Goal: Find specific page/section: Find specific page/section

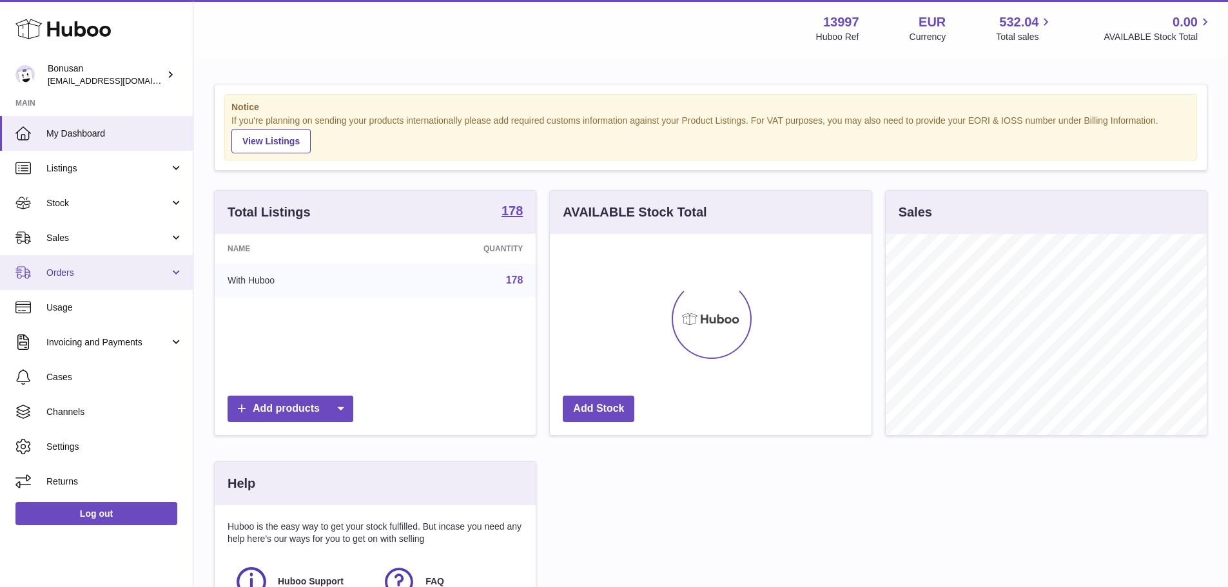
scroll to position [201, 325]
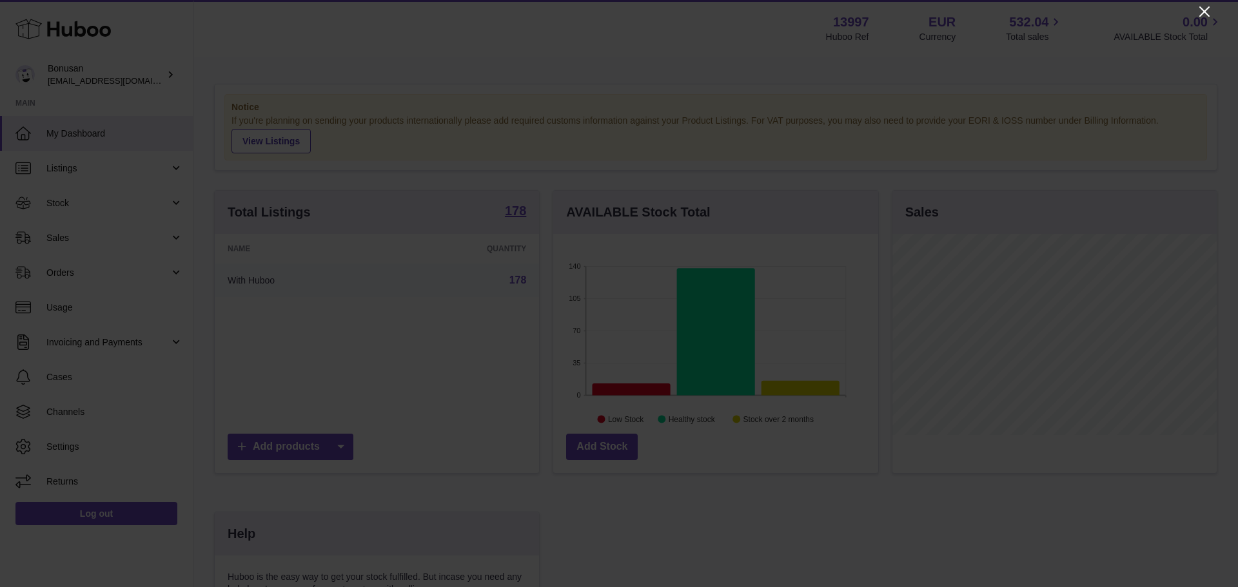
click at [1200, 18] on icon "Close" at bounding box center [1203, 11] width 15 height 15
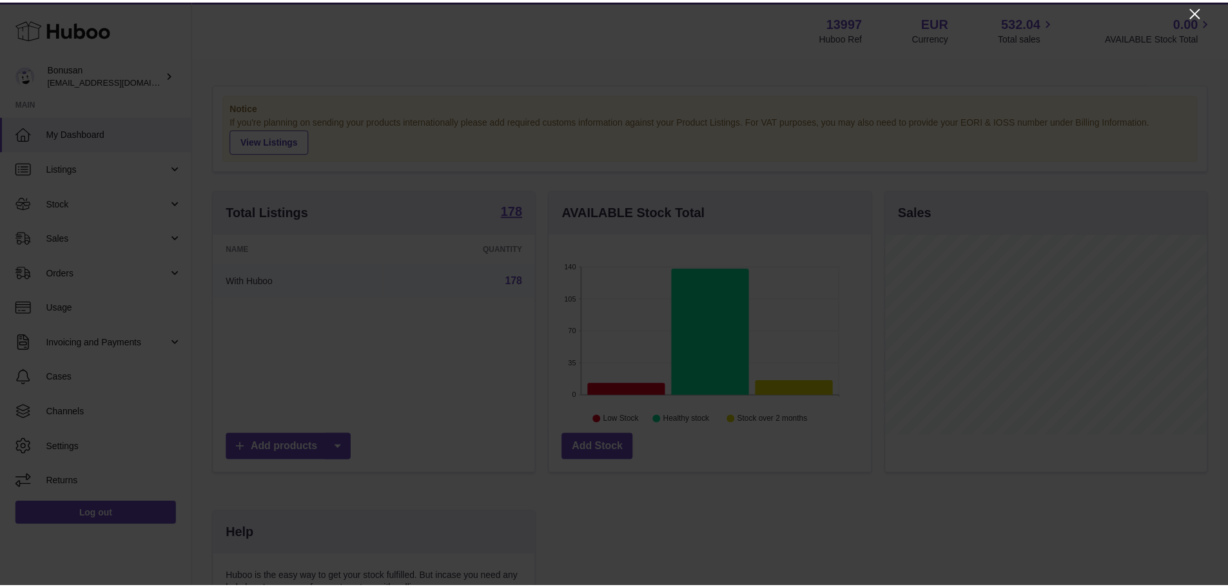
scroll to position [644461, 644341]
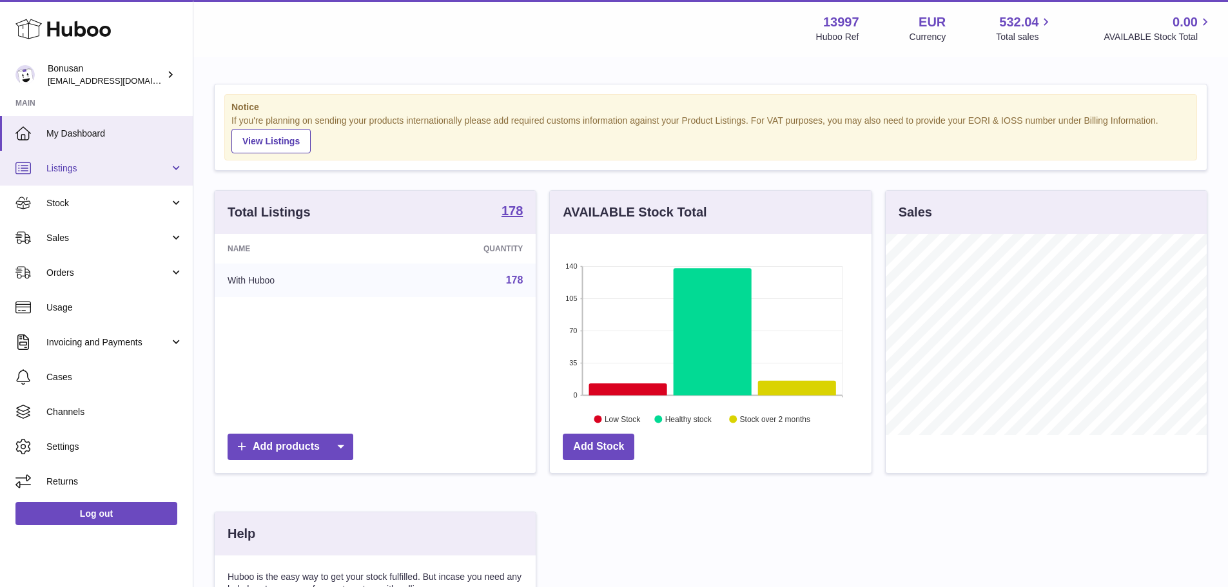
click at [90, 167] on span "Listings" at bounding box center [107, 168] width 123 height 12
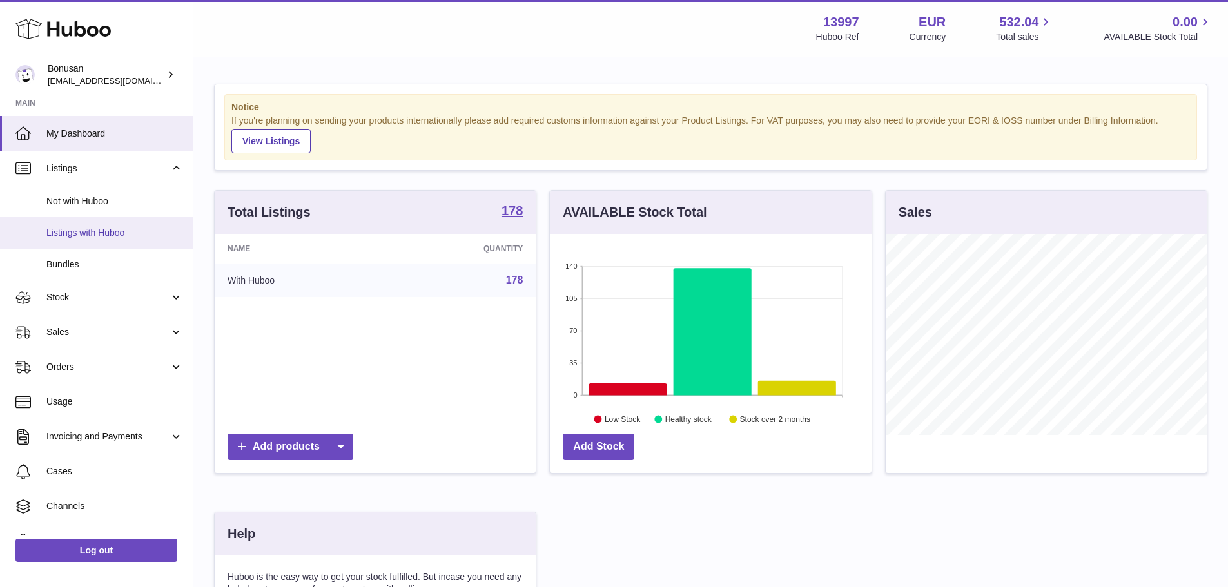
click at [85, 236] on span "Listings with Huboo" at bounding box center [114, 233] width 137 height 12
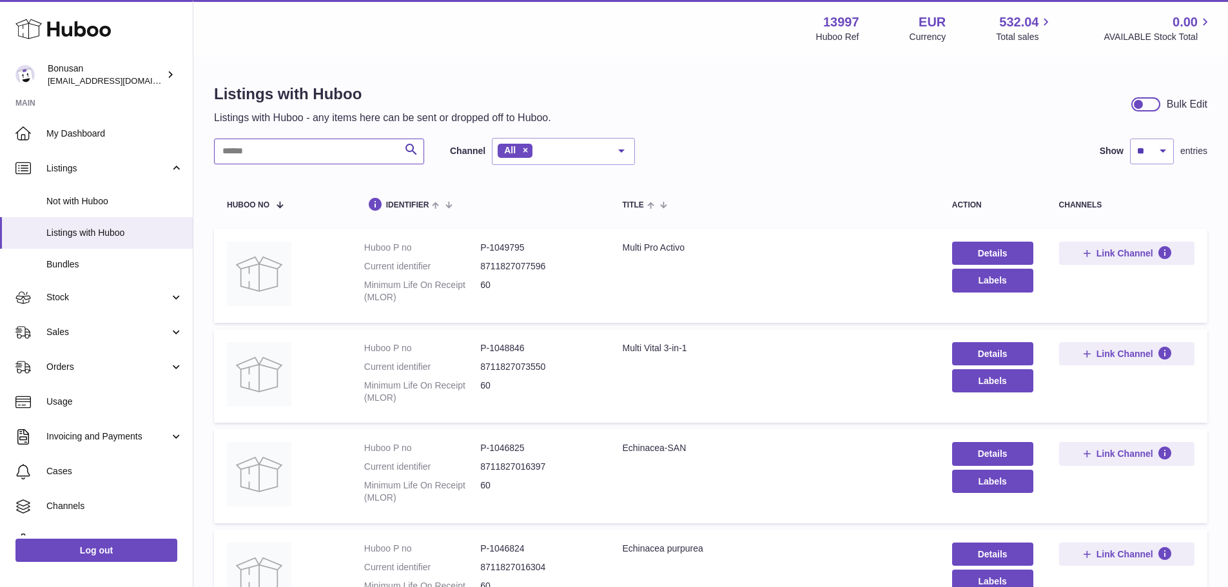
click at [347, 155] on input "text" at bounding box center [319, 152] width 210 height 26
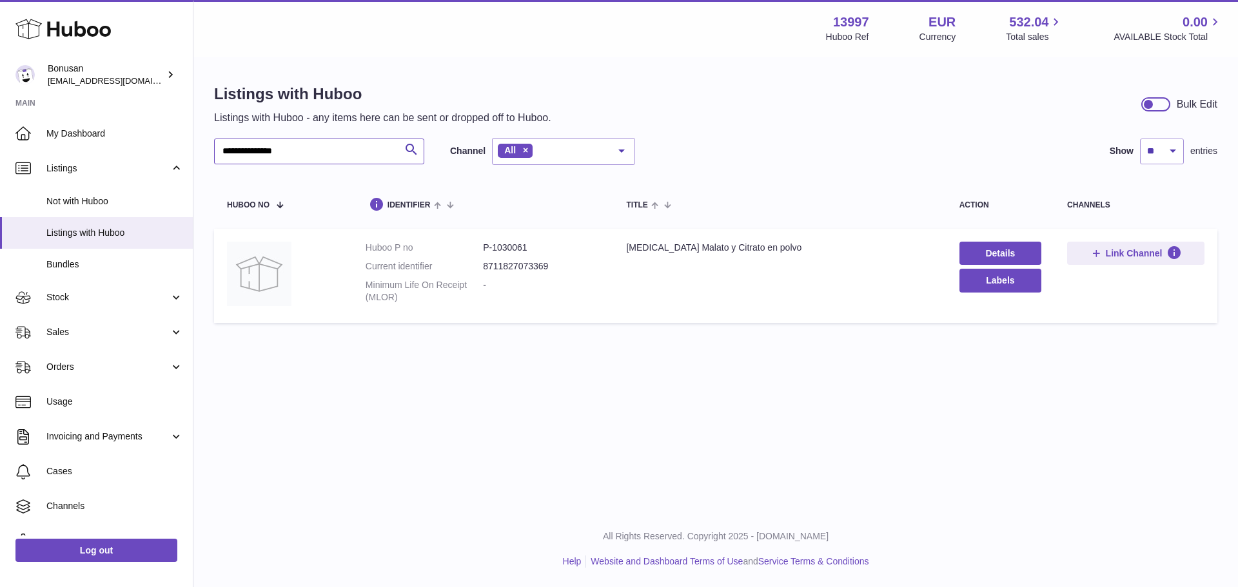
type input "**********"
drag, startPoint x: 538, startPoint y: 251, endPoint x: 491, endPoint y: 247, distance: 47.2
click at [491, 247] on dd "P-1030061" at bounding box center [541, 248] width 117 height 12
copy dd "1030061"
click at [393, 152] on input "**********" at bounding box center [319, 152] width 210 height 26
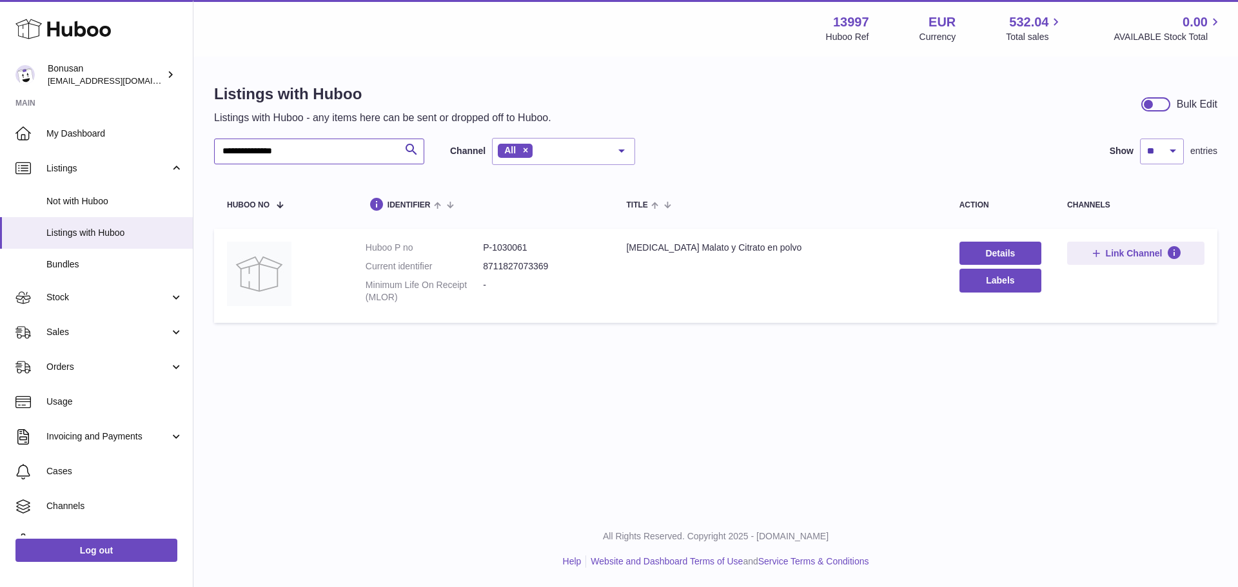
drag, startPoint x: 333, startPoint y: 151, endPoint x: 195, endPoint y: 133, distance: 139.1
click at [195, 133] on div "**********" at bounding box center [715, 206] width 1044 height 297
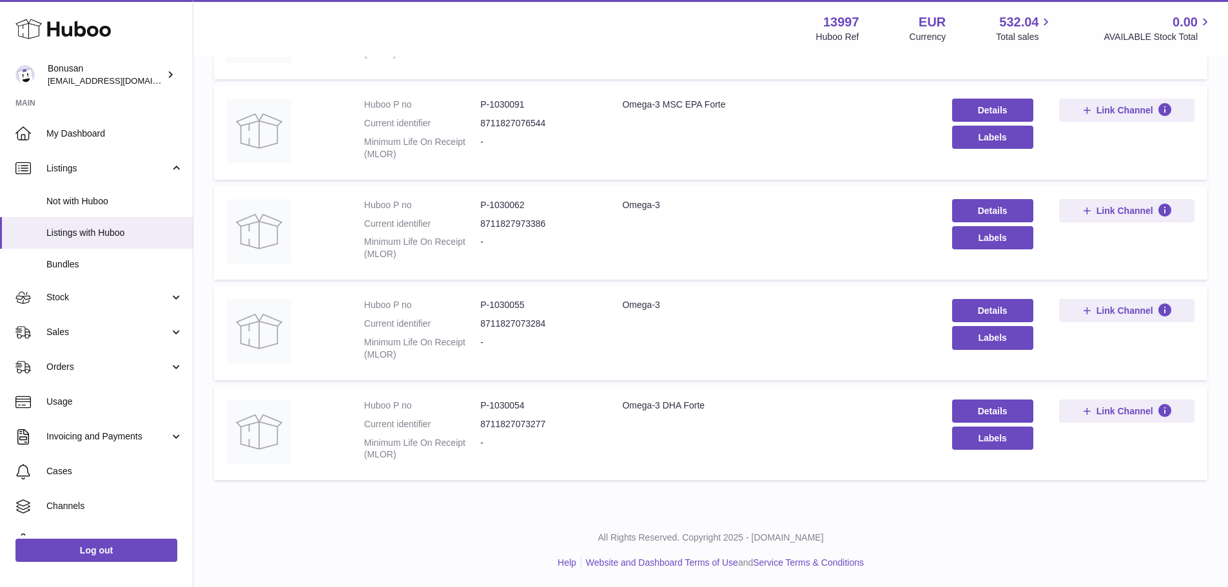
scroll to position [646, 0]
type input "*****"
drag, startPoint x: 754, startPoint y: 407, endPoint x: 619, endPoint y: 407, distance: 135.4
click at [622, 407] on div "Omega-3 DHA Forte" at bounding box center [774, 404] width 304 height 12
click at [652, 423] on td "Title Omega-3 DHA Forte" at bounding box center [773, 433] width 329 height 94
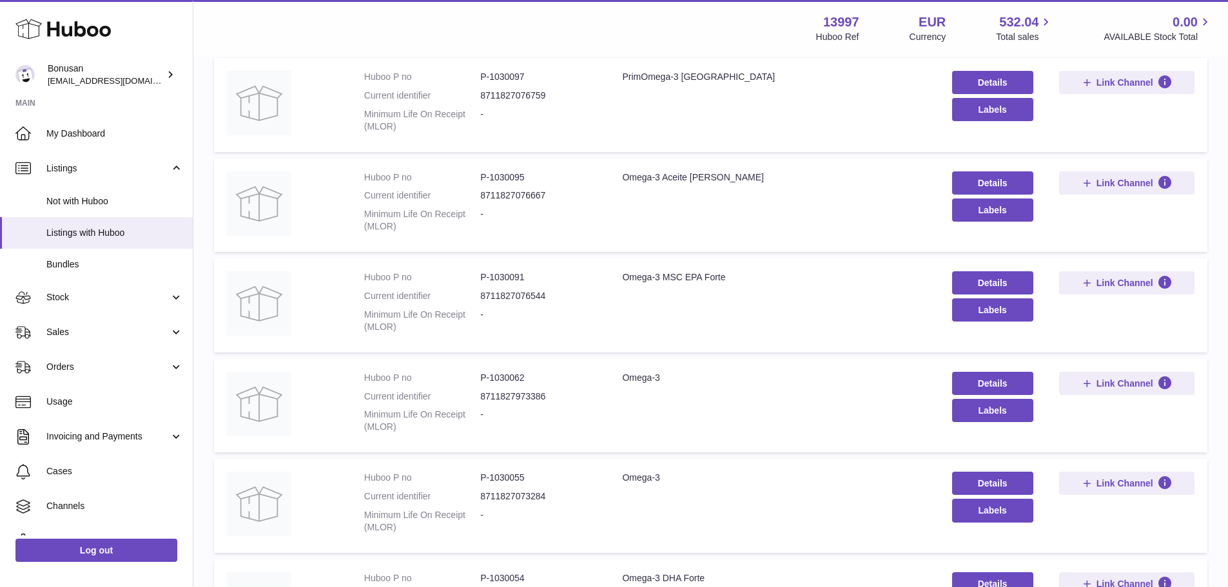
scroll to position [469, 0]
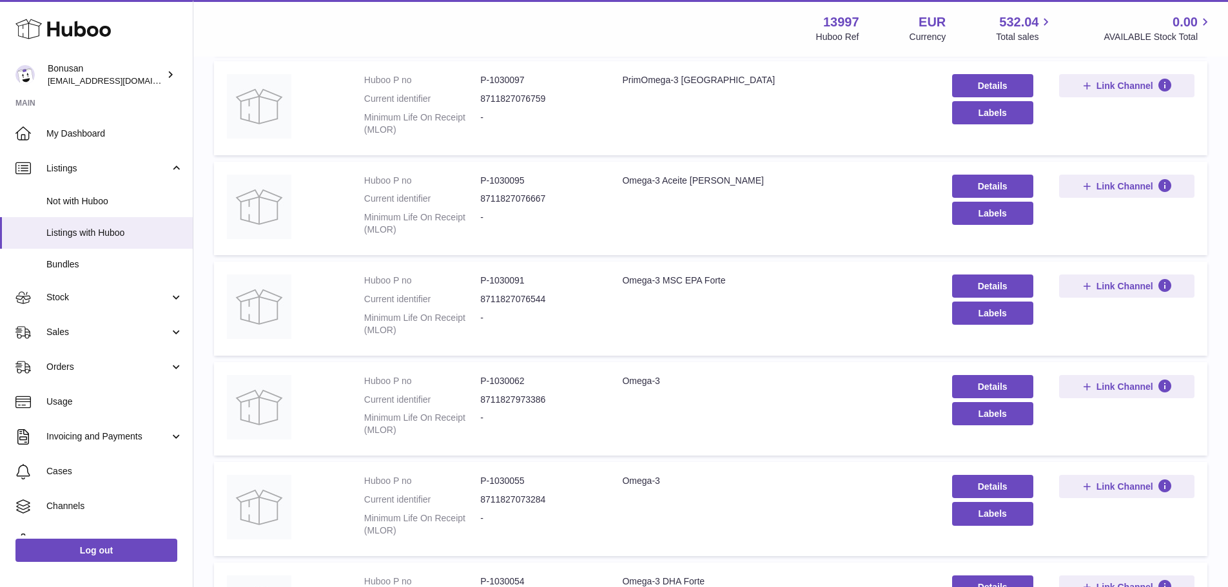
click at [509, 384] on dd "P-1030062" at bounding box center [538, 381] width 116 height 12
copy dd "1030062"
click at [511, 483] on dd "P-1030055" at bounding box center [538, 481] width 116 height 12
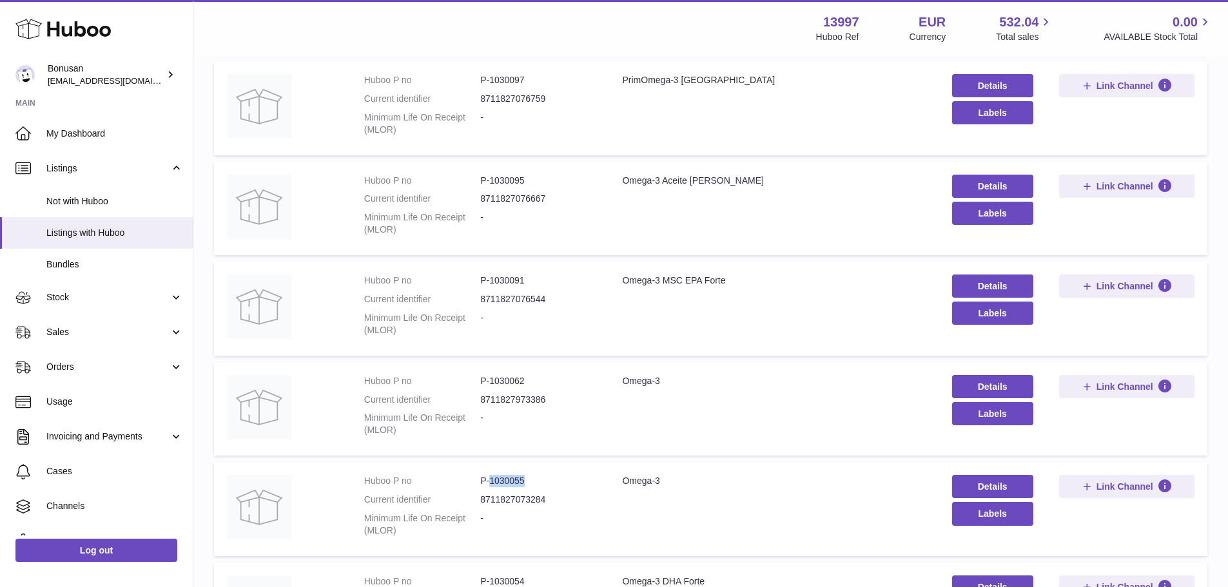
copy dd "1030055"
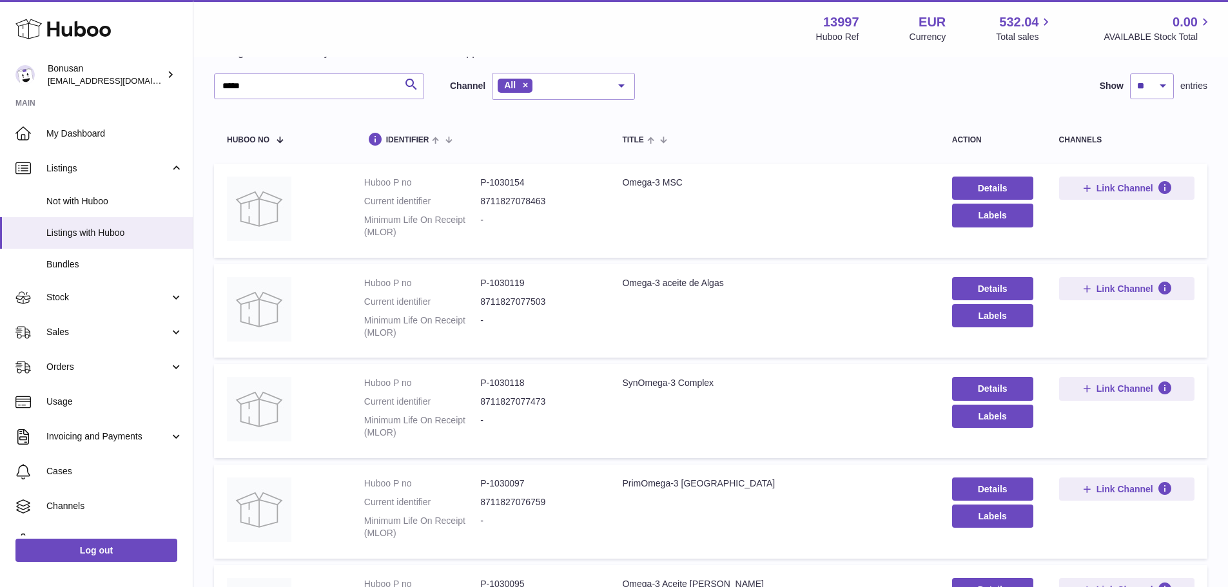
scroll to position [0, 0]
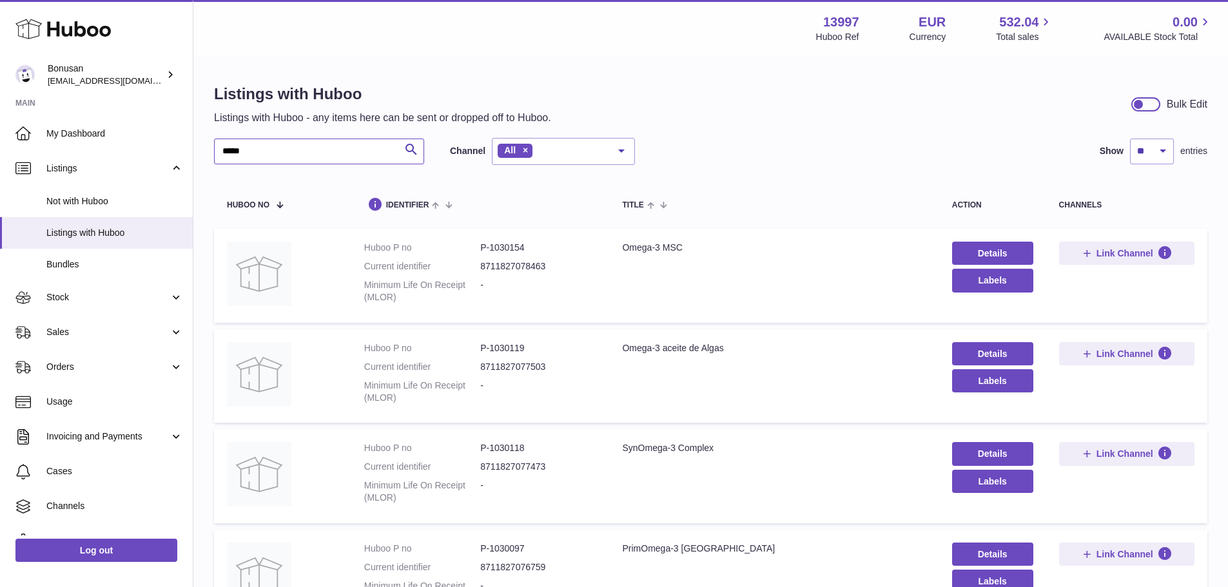
drag, startPoint x: 362, startPoint y: 154, endPoint x: 218, endPoint y: 161, distance: 143.9
click at [218, 161] on input "*****" at bounding box center [319, 152] width 210 height 26
click at [284, 157] on input "text" at bounding box center [319, 152] width 210 height 26
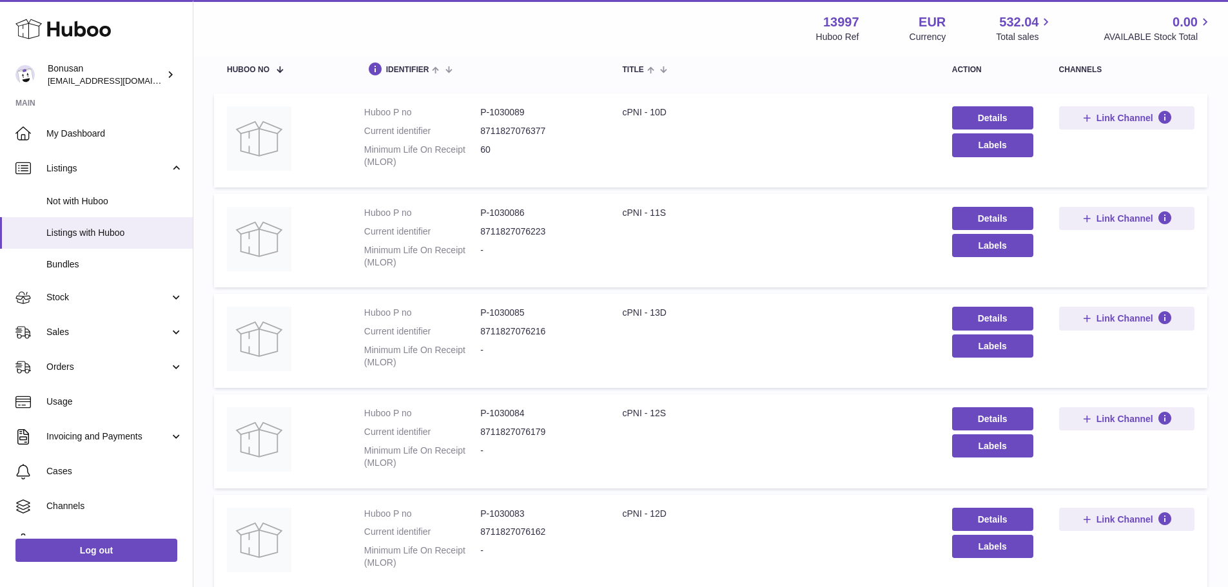
scroll to position [135, 0]
click at [502, 211] on dd "P-1030086" at bounding box center [538, 214] width 116 height 12
copy dd "1030086"
click at [502, 211] on dd "P-1030086" at bounding box center [538, 214] width 116 height 12
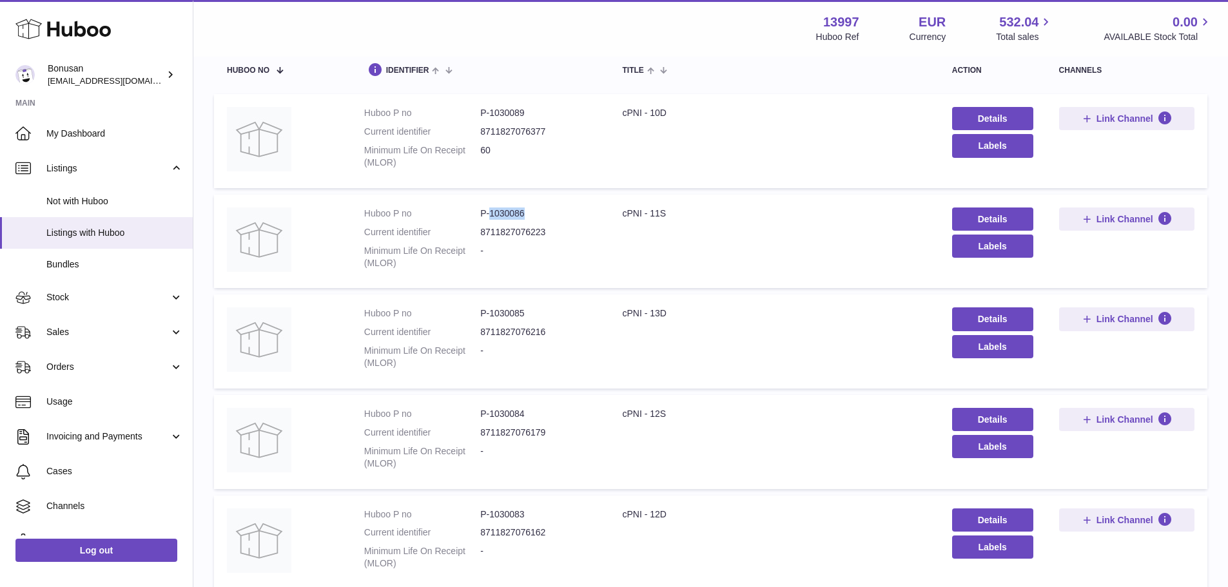
click at [502, 211] on dd "P-1030086" at bounding box center [538, 214] width 116 height 12
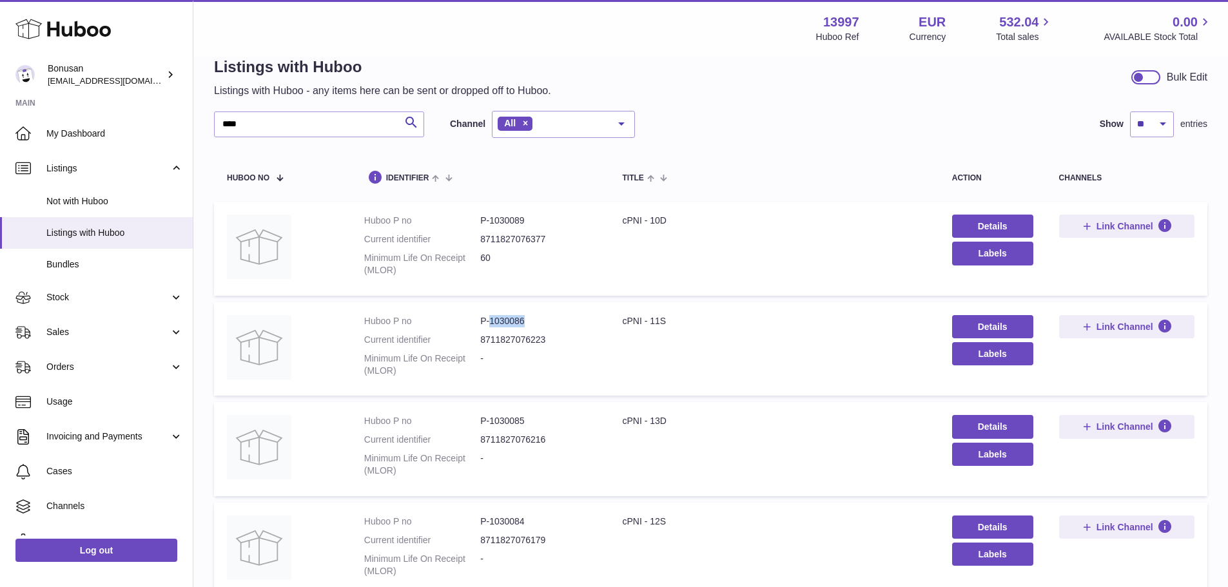
scroll to position [6, 0]
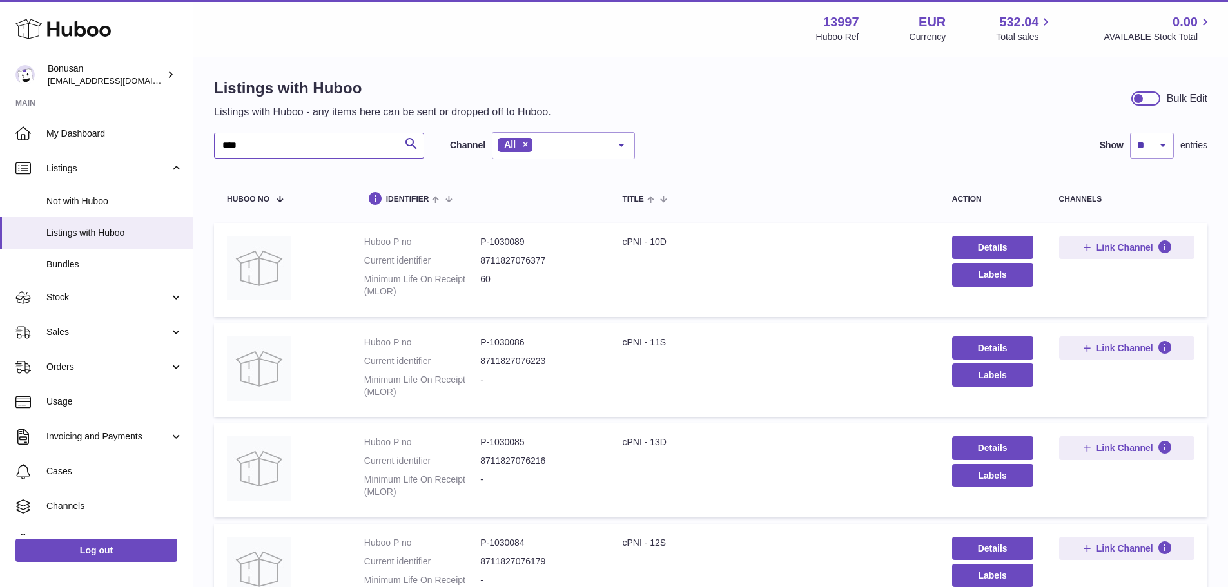
click at [258, 148] on input "****" at bounding box center [319, 146] width 210 height 26
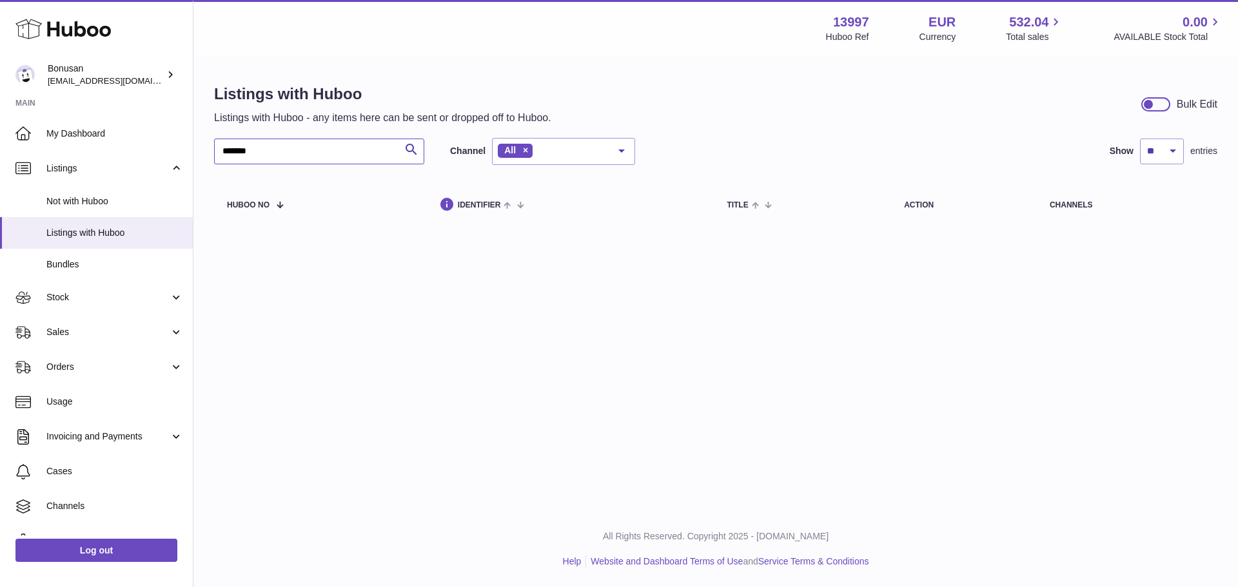
drag, startPoint x: 264, startPoint y: 152, endPoint x: 244, endPoint y: 148, distance: 19.7
click at [244, 148] on input "*******" at bounding box center [319, 152] width 210 height 26
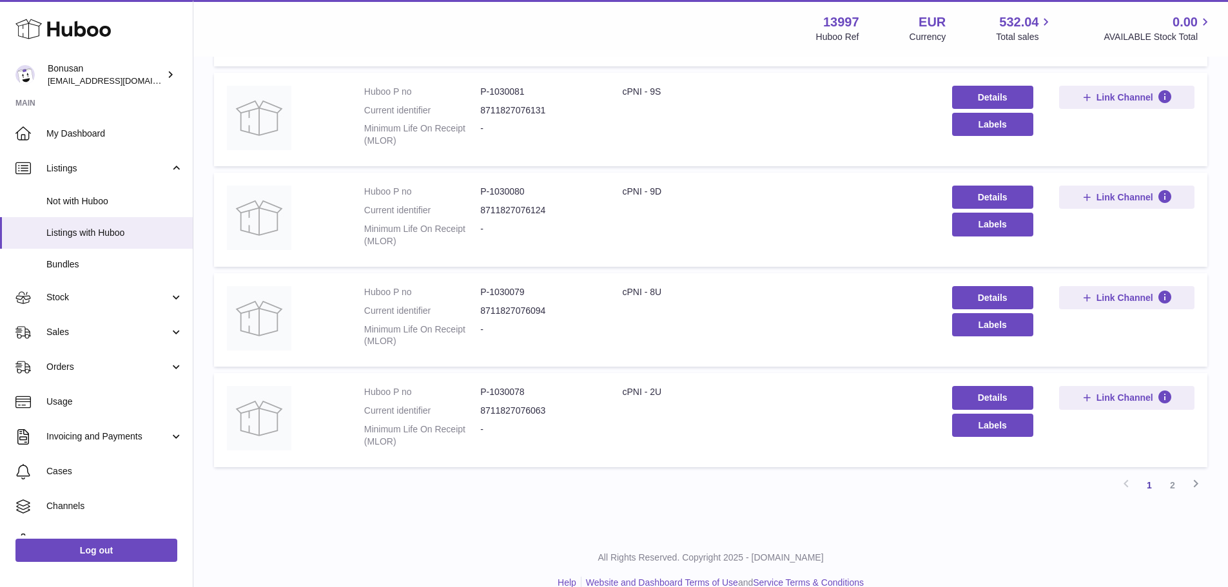
scroll to position [779, 0]
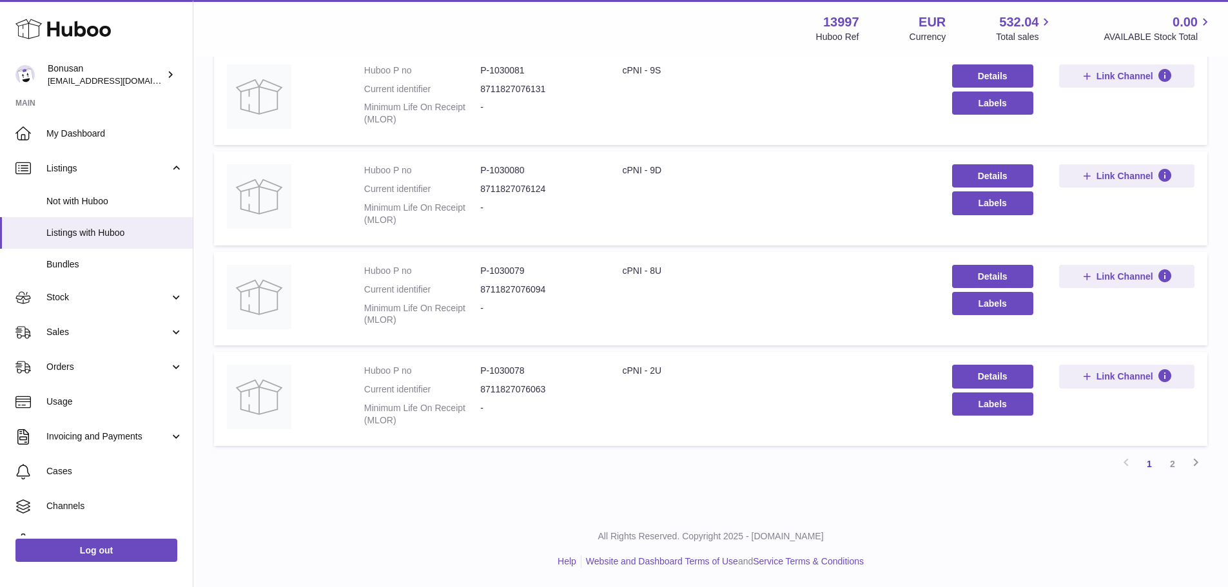
type input "****"
click at [1025, 547] on div "All Rights Reserved. Copyright 2025 - [DOMAIN_NAME] Help Website and Dashboard …" at bounding box center [710, 549] width 1035 height 76
click at [249, 35] on div "Menu Huboo 13997 Huboo Ref EUR Currency 532.04 Total sales 0.00 AVAILABLE Stock…" at bounding box center [711, 29] width 1004 height 30
click at [1176, 464] on link "2" at bounding box center [1172, 464] width 23 height 23
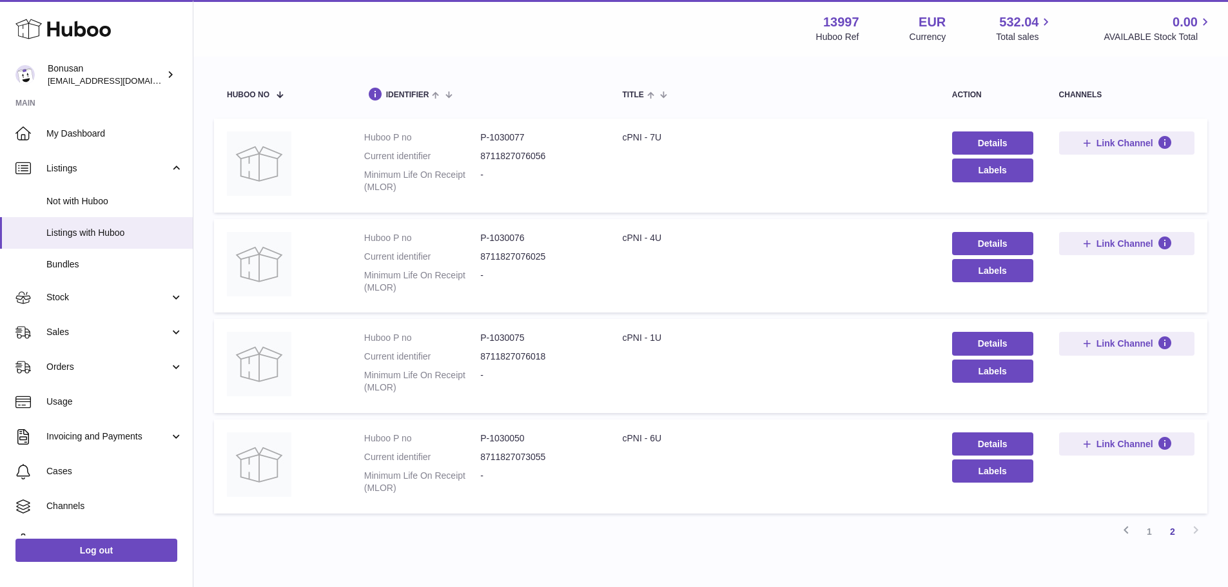
scroll to position [177, 0]
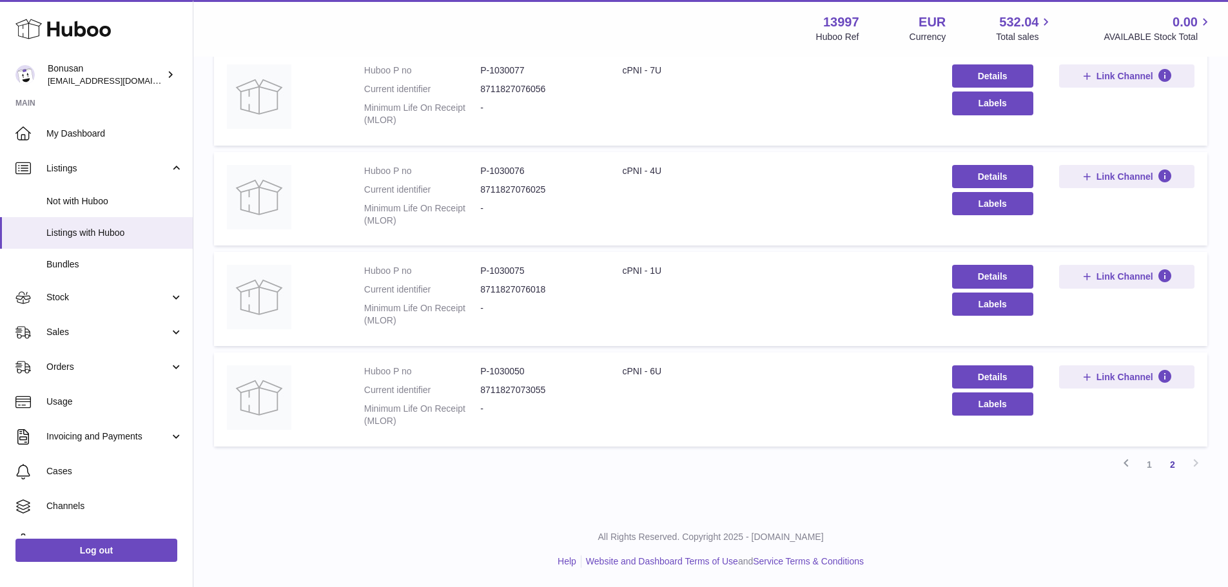
click at [505, 269] on dd "P-1030075" at bounding box center [538, 271] width 116 height 12
copy dd "1030075"
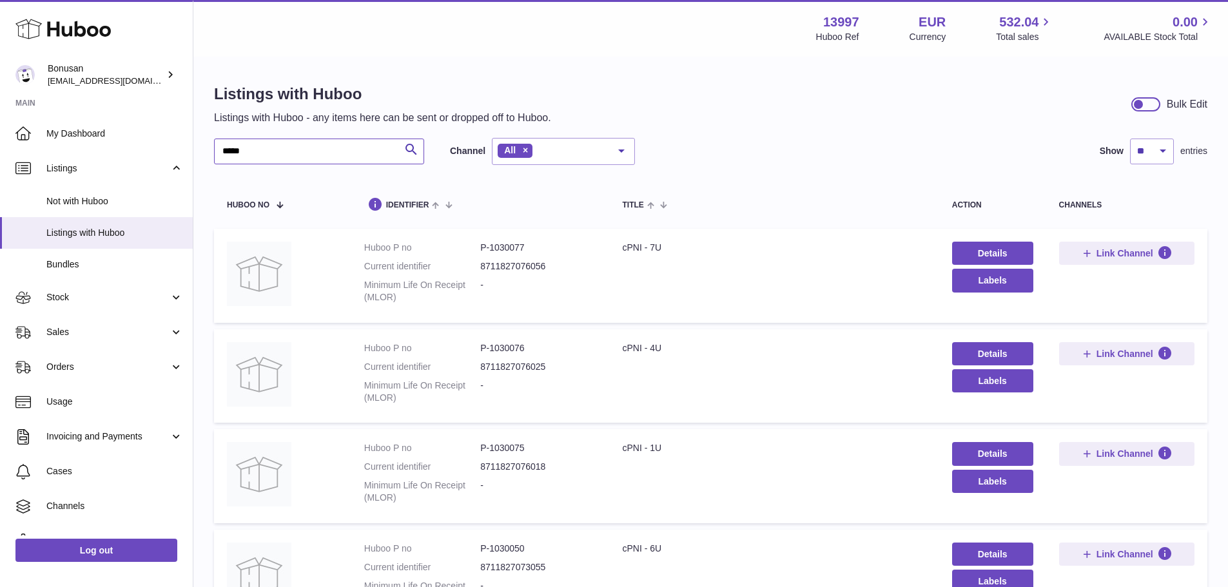
drag, startPoint x: 343, startPoint y: 150, endPoint x: 216, endPoint y: 166, distance: 128.0
click at [216, 166] on div "**** Search Channel All All eBay Amazon Shopify Woocommerce Etsy No elements fo…" at bounding box center [710, 396] width 993 height 516
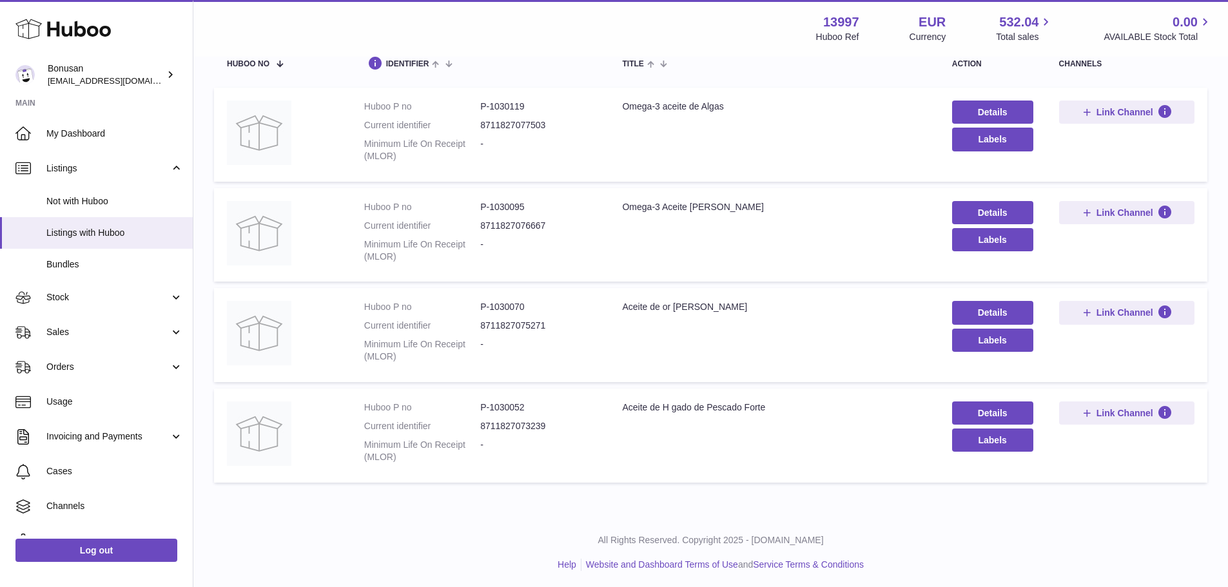
scroll to position [144, 0]
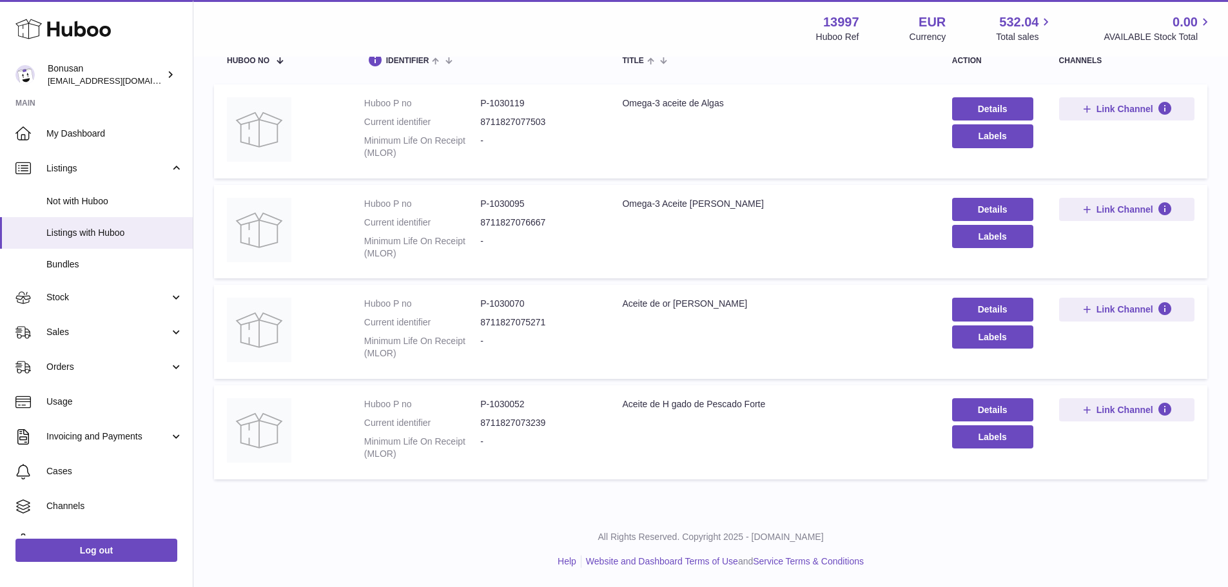
type input "******"
drag, startPoint x: 623, startPoint y: 302, endPoint x: 747, endPoint y: 306, distance: 123.8
click at [747, 306] on div "Aceite de or [PERSON_NAME]" at bounding box center [774, 304] width 304 height 12
click at [703, 324] on td "Title Aceite de or [PERSON_NAME]" at bounding box center [773, 332] width 329 height 94
drag, startPoint x: 665, startPoint y: 304, endPoint x: 737, endPoint y: 308, distance: 72.3
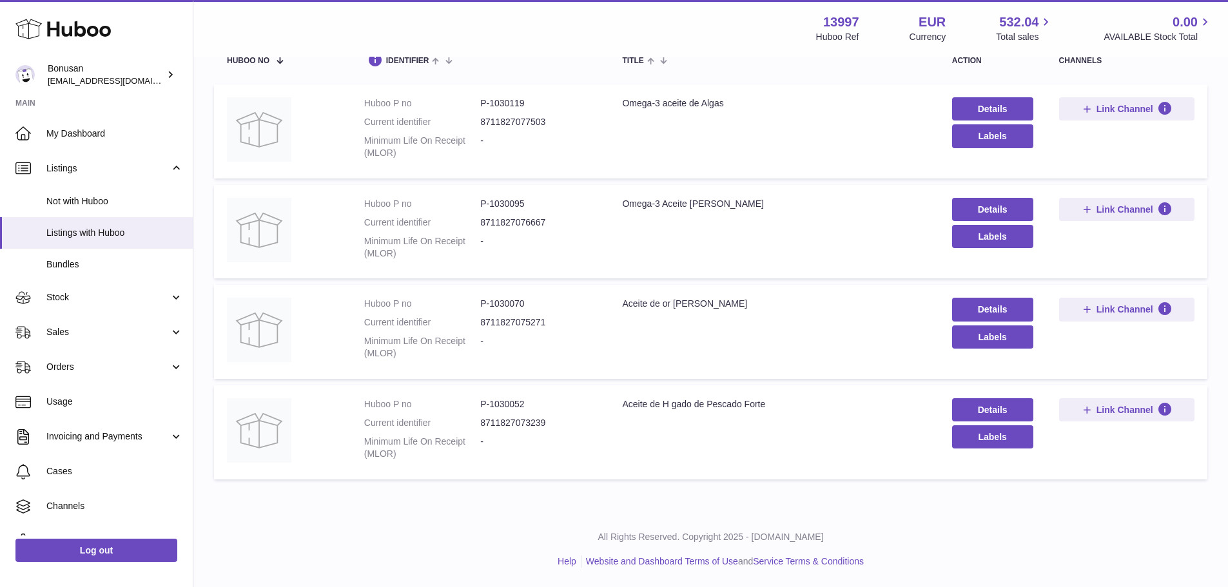
click at [737, 308] on div "Aceite de or [PERSON_NAME]" at bounding box center [774, 304] width 304 height 12
click at [708, 339] on td "Title Aceite de or [PERSON_NAME]" at bounding box center [773, 332] width 329 height 94
drag, startPoint x: 489, startPoint y: 303, endPoint x: 534, endPoint y: 311, distance: 45.1
click at [534, 311] on dl "Huboo P no P-1030070 Current identifier 8711827075271 Minimum Life On Receipt (…" at bounding box center [480, 332] width 233 height 68
copy dd "1030070"
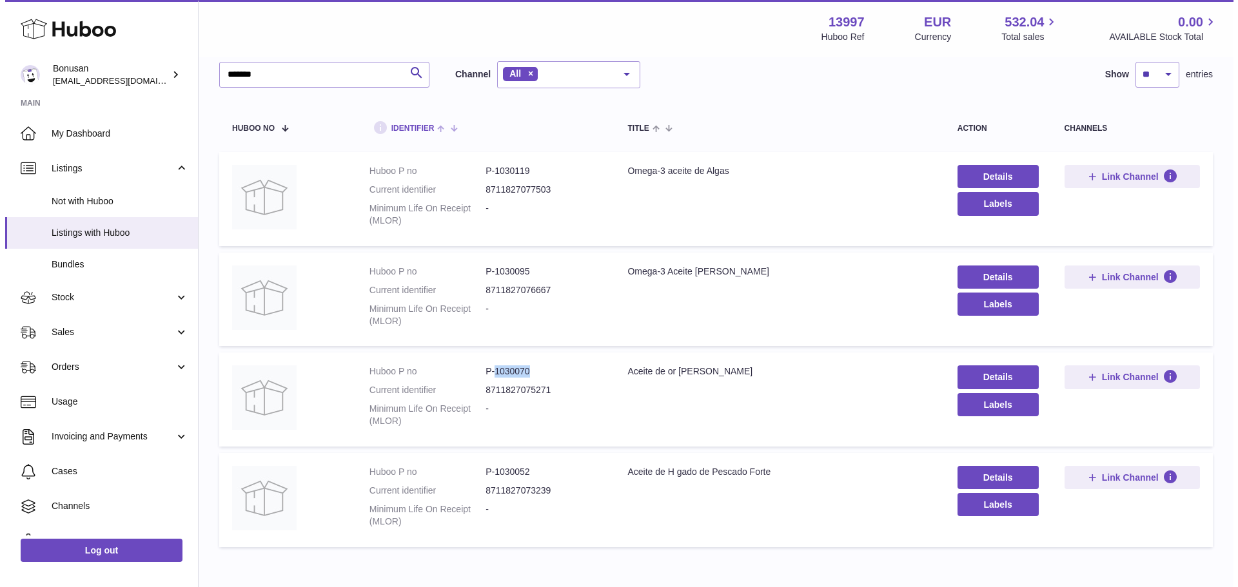
scroll to position [0, 0]
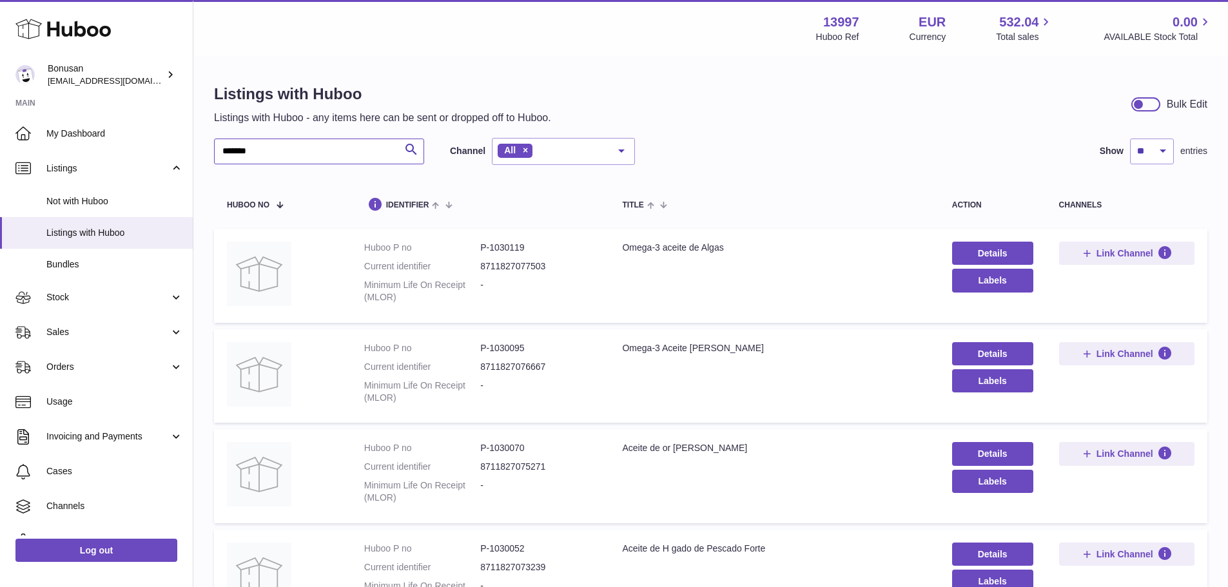
drag, startPoint x: 289, startPoint y: 144, endPoint x: 202, endPoint y: 144, distance: 86.4
click at [202, 144] on div "Listings with Huboo Listings with Huboo - any items here can be sent or dropped…" at bounding box center [710, 357] width 1035 height 598
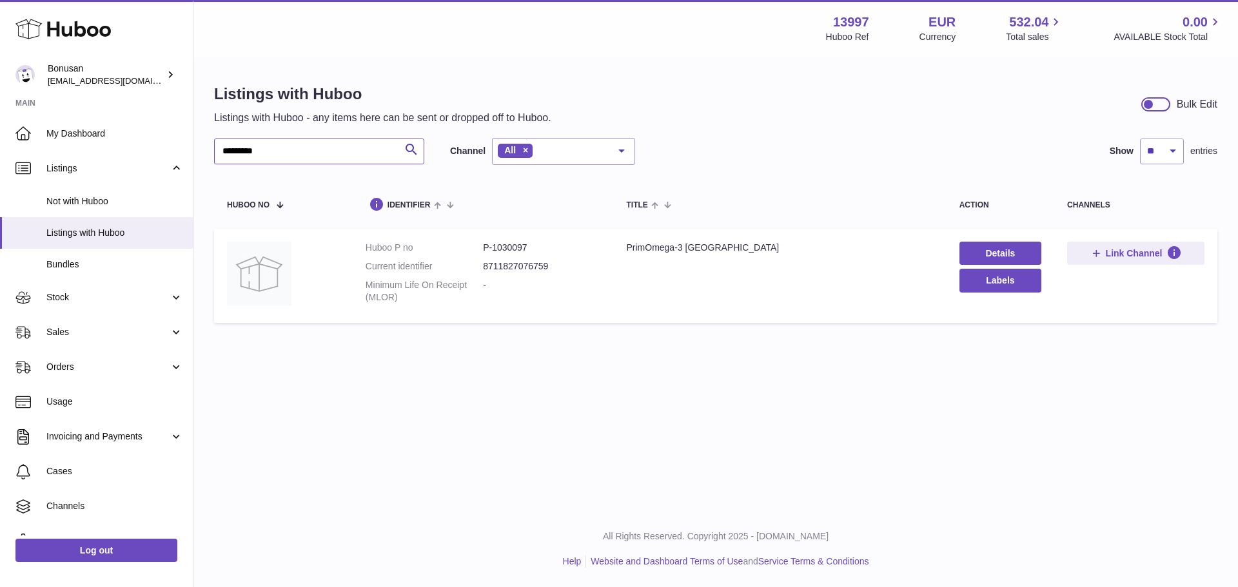
type input "*********"
click at [518, 246] on dd "P-1030097" at bounding box center [541, 248] width 117 height 12
copy dd "1030097"
click at [313, 155] on input "*********" at bounding box center [319, 152] width 210 height 26
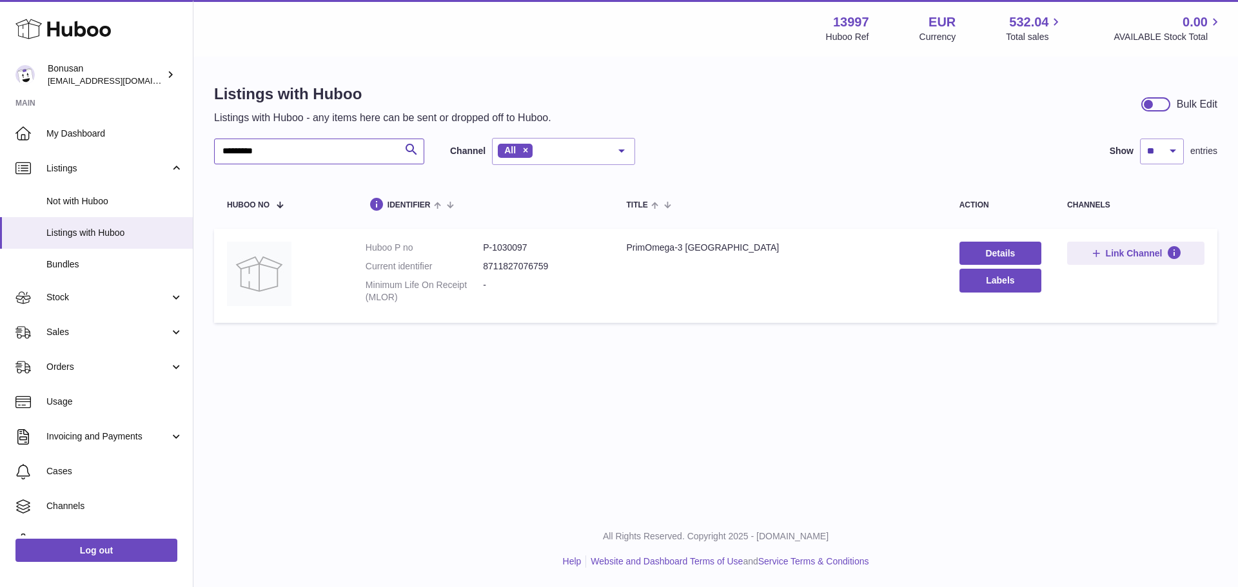
drag, startPoint x: 288, startPoint y: 149, endPoint x: 208, endPoint y: 150, distance: 79.9
click at [208, 150] on div "Listings with Huboo Listings with Huboo - any items here can be sent or dropped…" at bounding box center [715, 206] width 1044 height 297
click at [507, 251] on dd "P-1030164" at bounding box center [541, 248] width 117 height 12
copy dd "1030164"
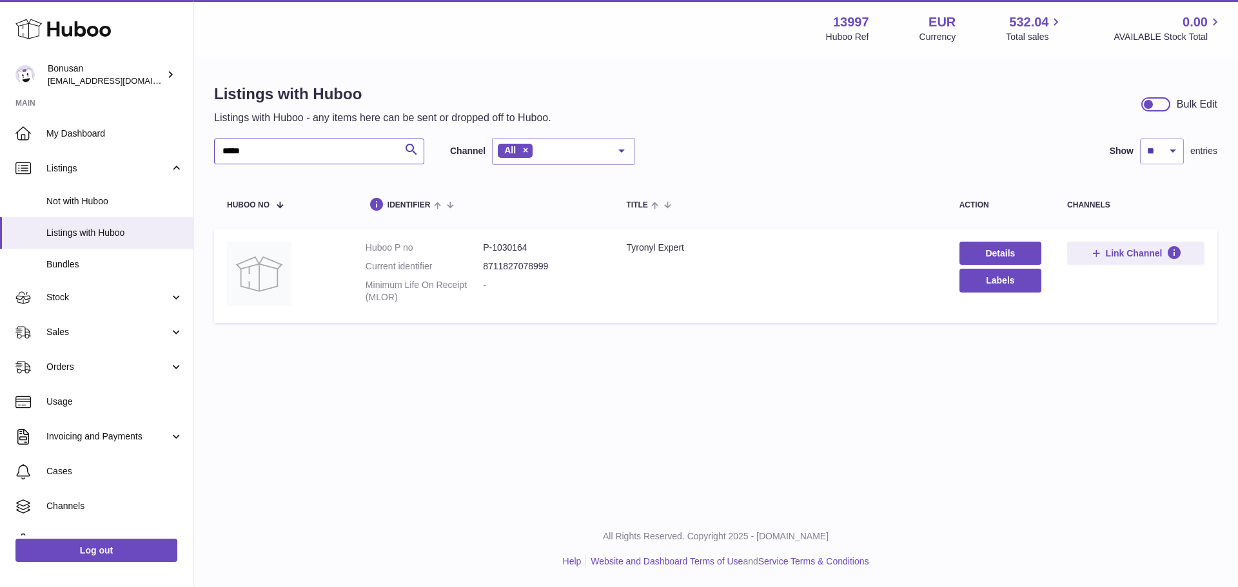
click at [309, 142] on input "*****" at bounding box center [319, 152] width 210 height 26
type input "*"
click at [508, 248] on dd "P-1030152" at bounding box center [541, 248] width 117 height 12
copy dd "1030152"
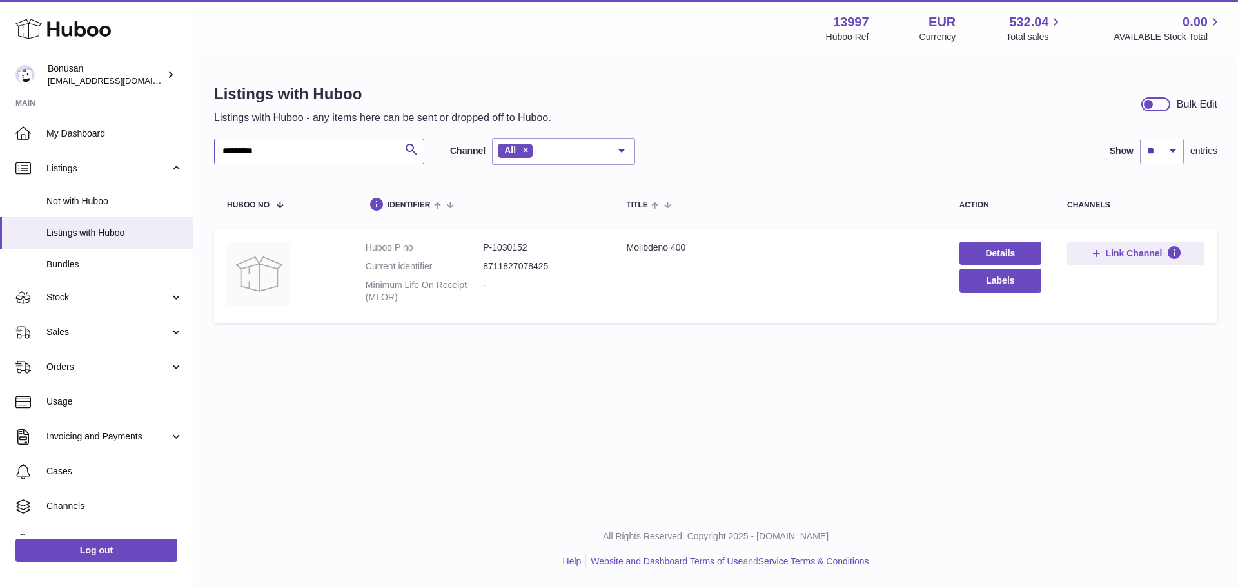
drag, startPoint x: 325, startPoint y: 159, endPoint x: 193, endPoint y: 156, distance: 131.6
click at [193, 156] on div "Listings with Huboo Listings with Huboo - any items here can be sent or dropped…" at bounding box center [715, 206] width 1044 height 297
click at [518, 246] on dd "P-1030104" at bounding box center [541, 248] width 117 height 12
copy dd "1030104"
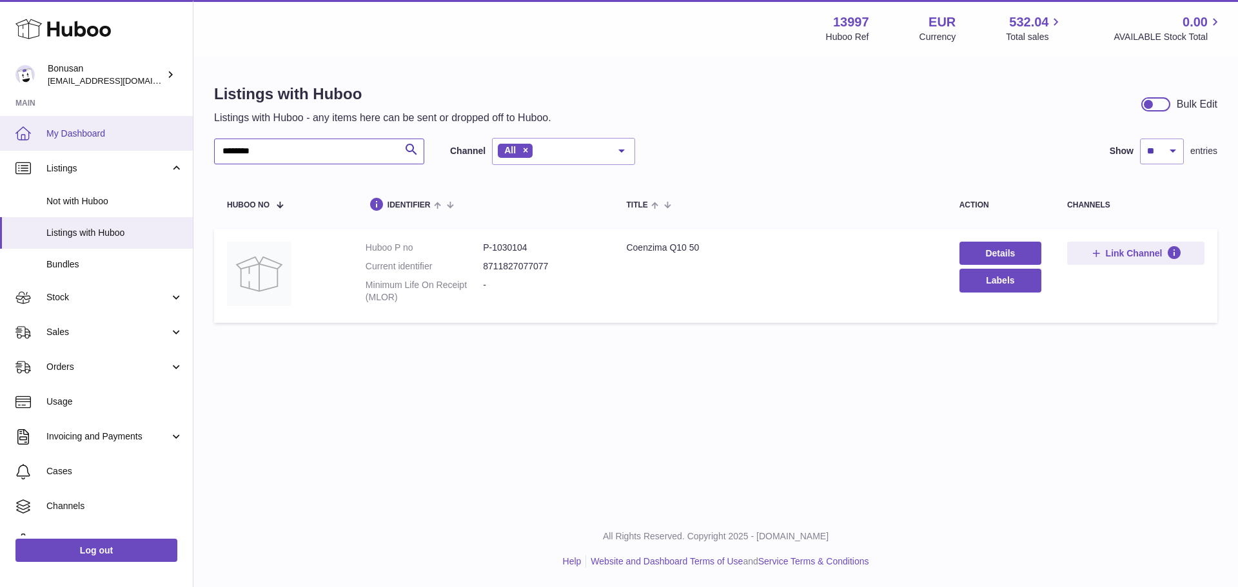
drag, startPoint x: 234, startPoint y: 145, endPoint x: 144, endPoint y: 142, distance: 89.7
click at [144, 142] on div "Huboo Bonusan [EMAIL_ADDRESS][DOMAIN_NAME] Main My Dashboard Listings Not with …" at bounding box center [619, 293] width 1238 height 587
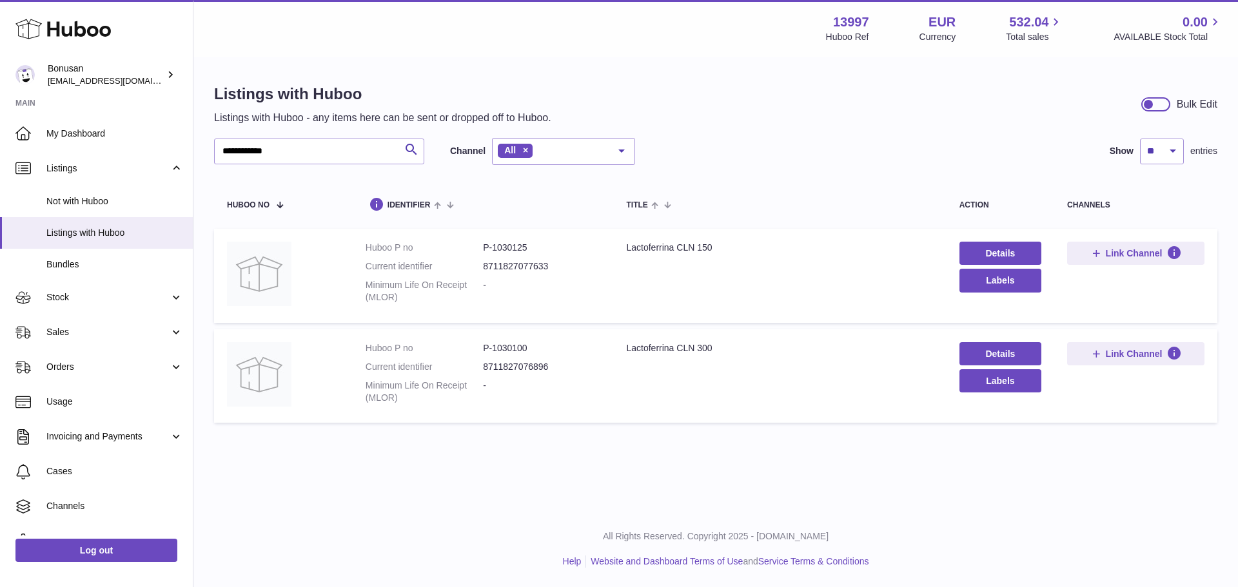
click at [507, 350] on dd "P-1030100" at bounding box center [541, 348] width 117 height 12
drag, startPoint x: 288, startPoint y: 161, endPoint x: 203, endPoint y: 162, distance: 85.1
click at [203, 162] on div "**********" at bounding box center [715, 256] width 1044 height 397
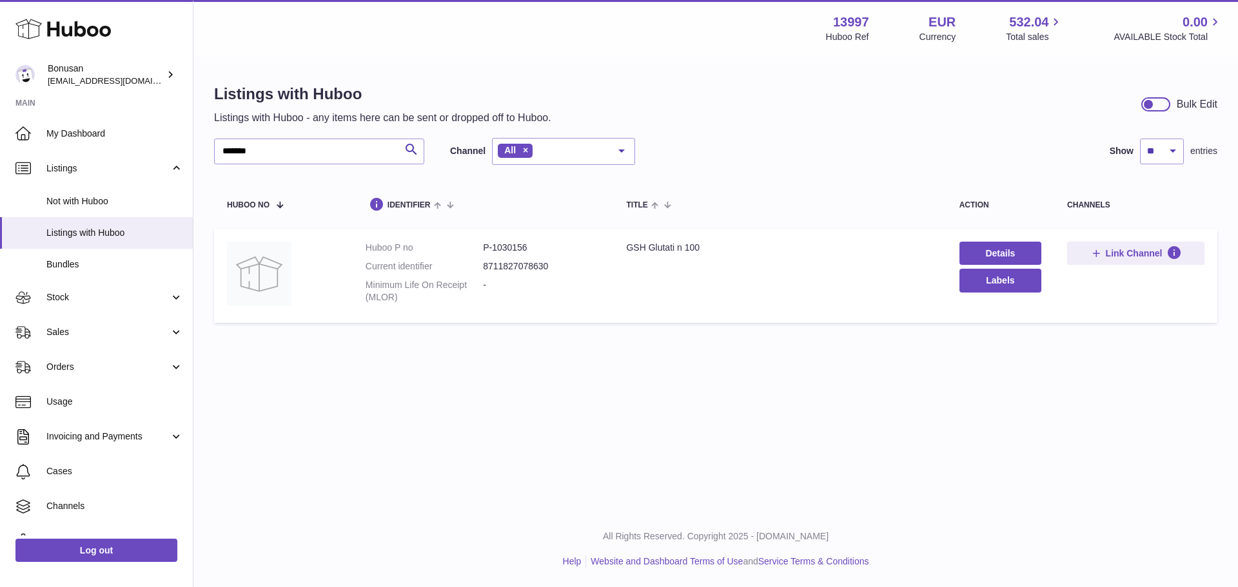
click at [514, 246] on dd "P-1030156" at bounding box center [541, 248] width 117 height 12
click at [285, 152] on input "*******" at bounding box center [319, 152] width 210 height 26
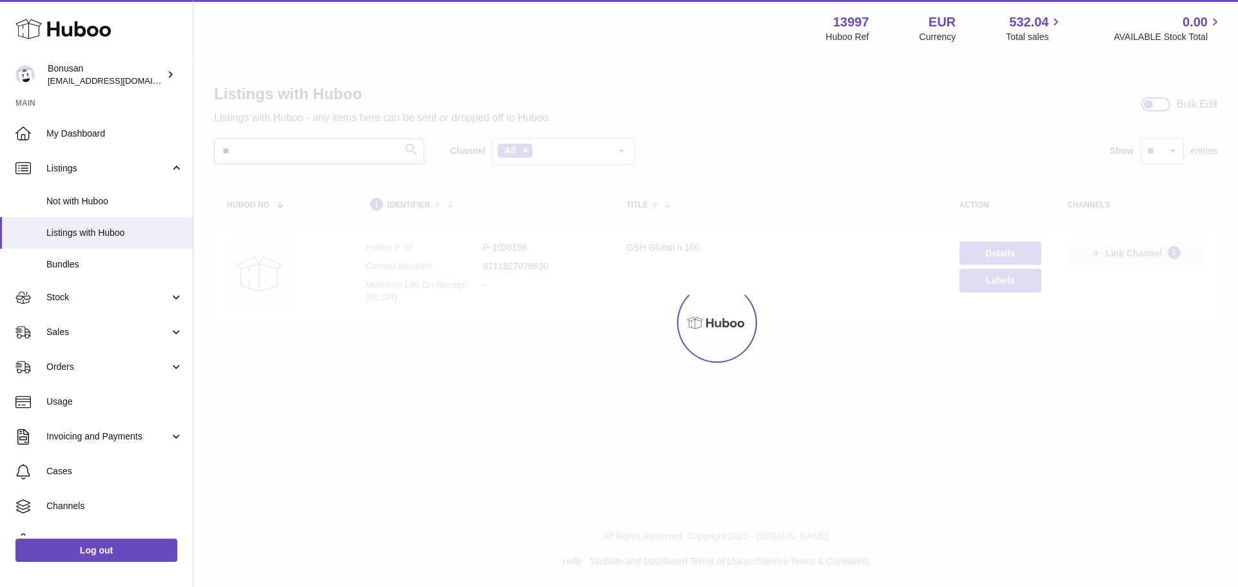
type input "*"
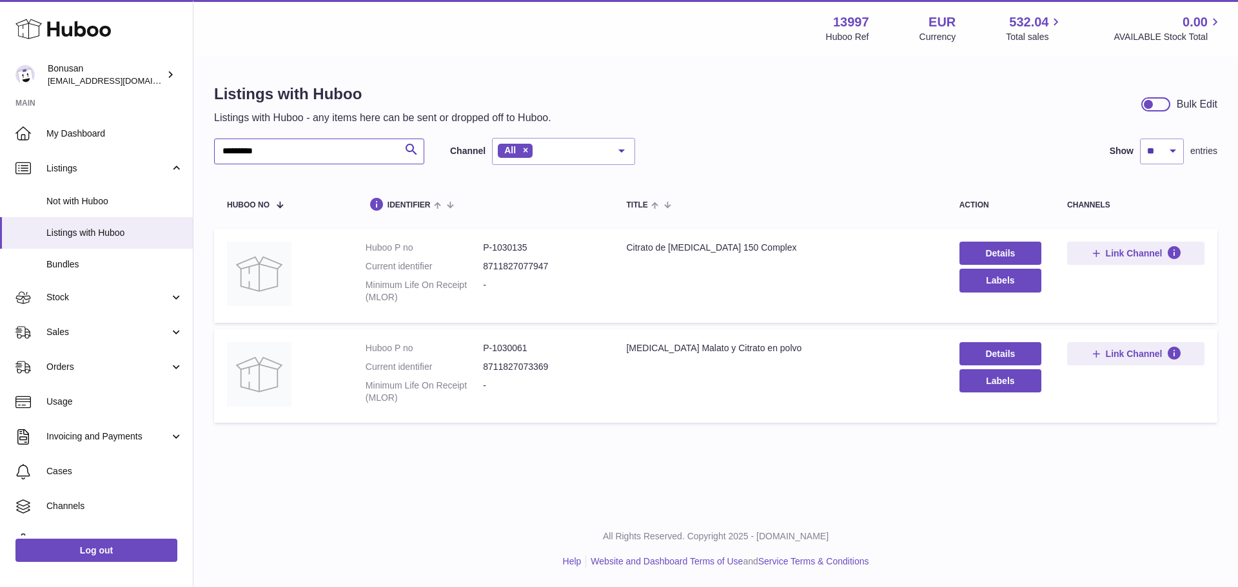
type input "********"
click at [507, 249] on dd "P-1030135" at bounding box center [541, 248] width 117 height 12
